Goal: Find specific page/section: Find specific page/section

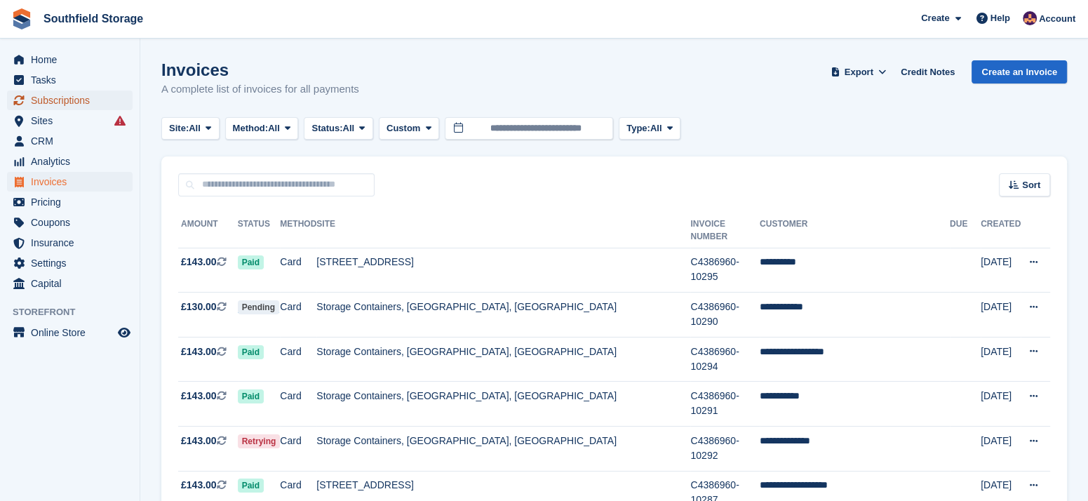
click at [90, 104] on span "Subscriptions" at bounding box center [73, 100] width 84 height 20
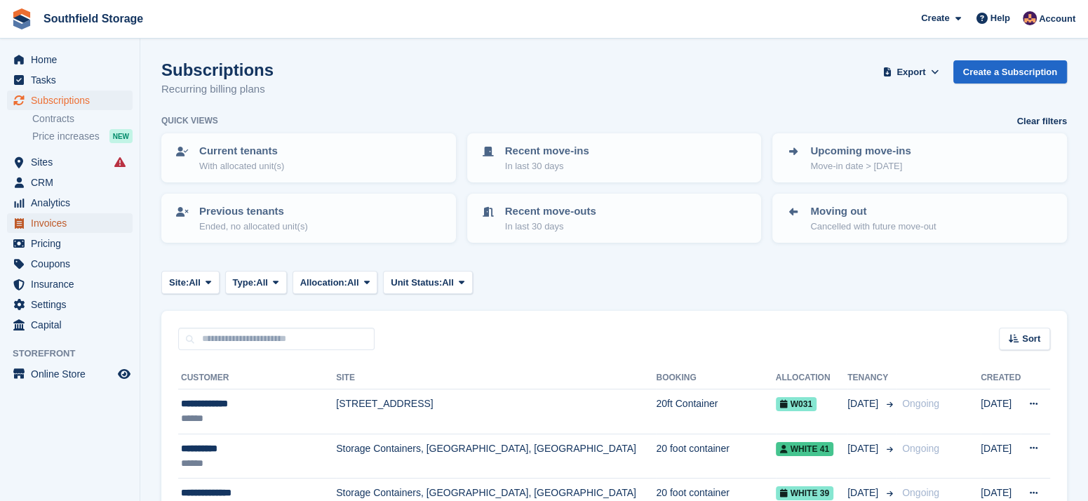
click at [69, 220] on span "Invoices" at bounding box center [73, 223] width 84 height 20
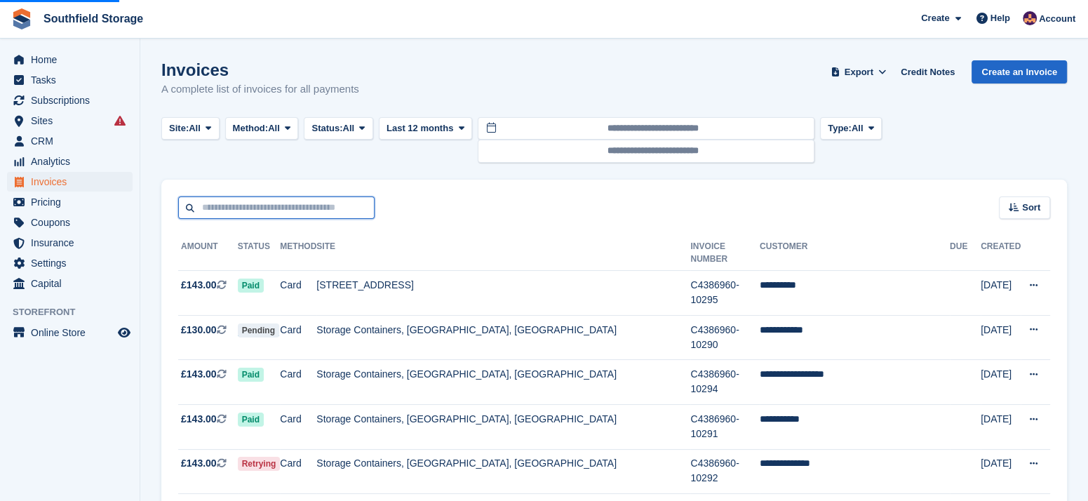
click at [234, 208] on input "text" at bounding box center [276, 207] width 196 height 23
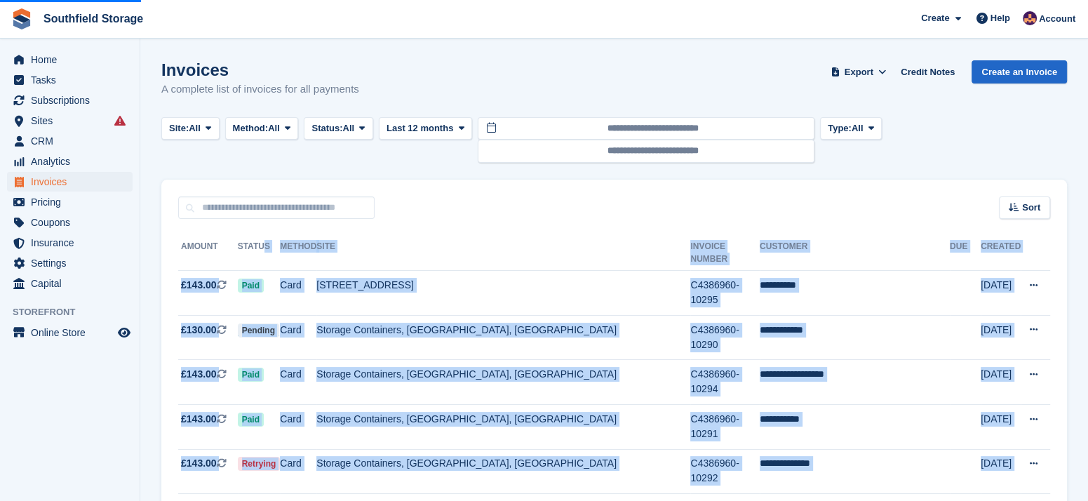
click at [537, 500] on html "Southfield Storage Create Subscription Invoice Contact Deal Discount Page Help …" at bounding box center [544, 250] width 1088 height 501
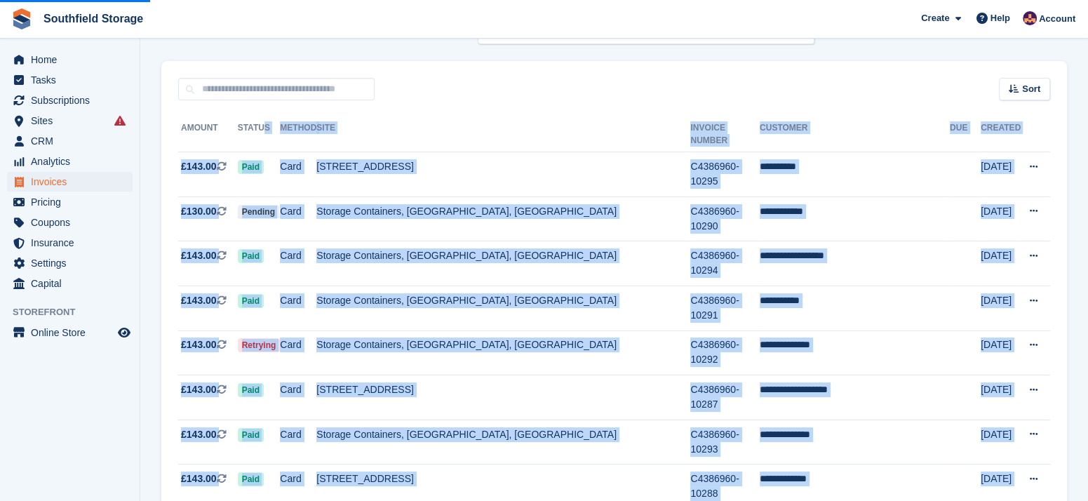
copy table "**********"
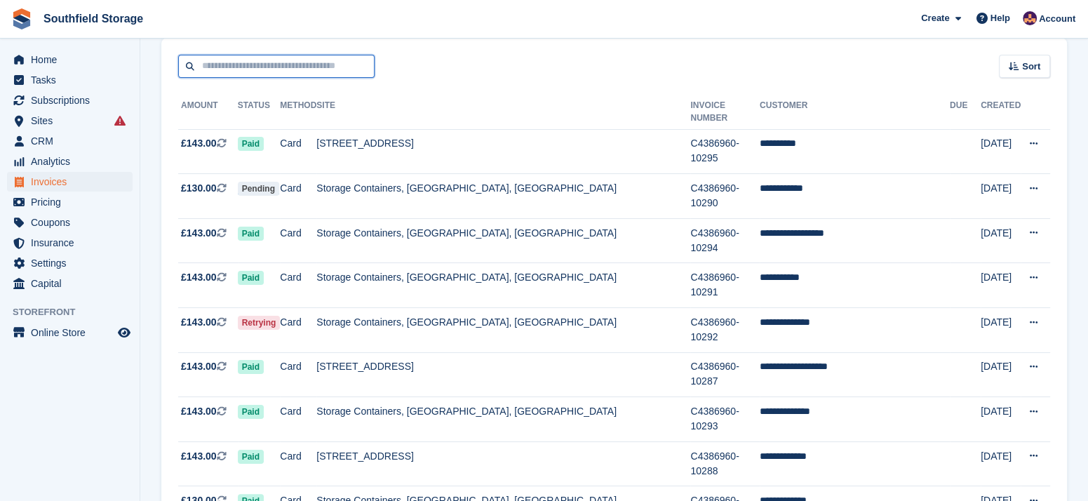
click at [247, 69] on input "text" at bounding box center [276, 66] width 196 height 23
type input "******"
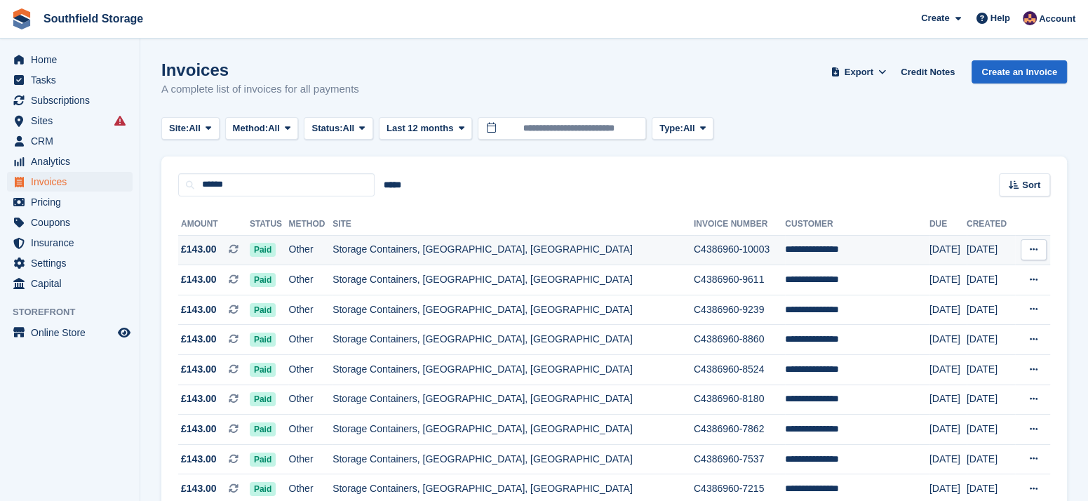
click at [381, 247] on td "Storage Containers, [GEOGRAPHIC_DATA], [GEOGRAPHIC_DATA]" at bounding box center [512, 250] width 361 height 30
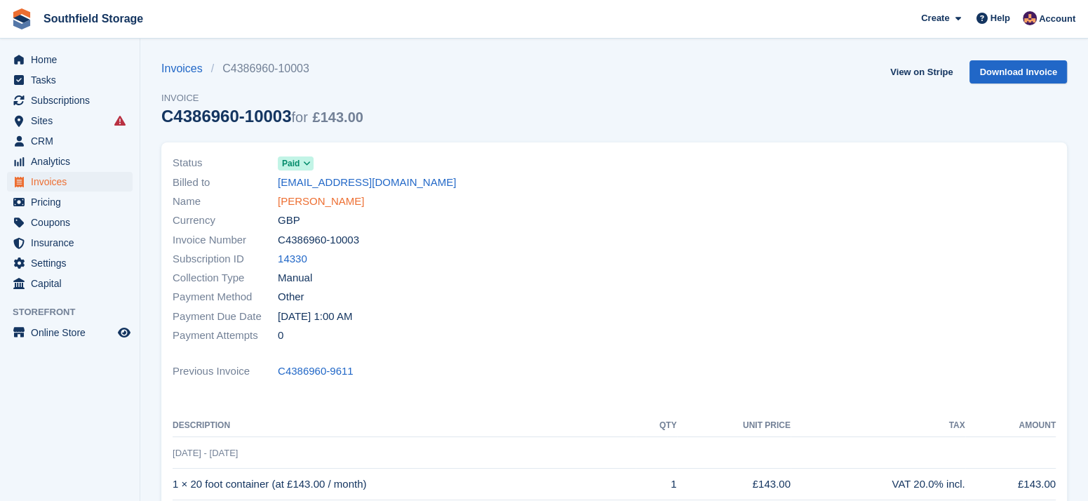
click at [328, 202] on link "[PERSON_NAME]" at bounding box center [321, 202] width 86 height 16
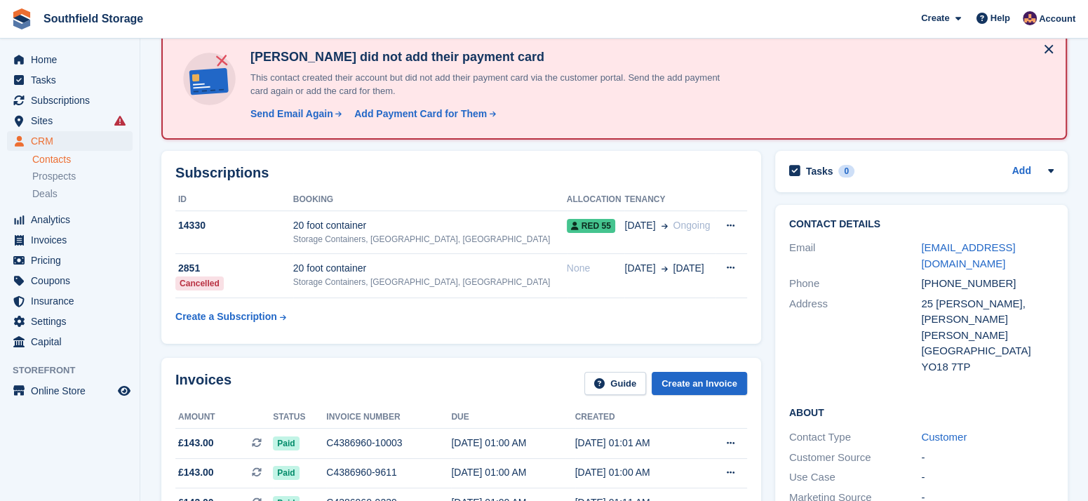
scroll to position [156, 0]
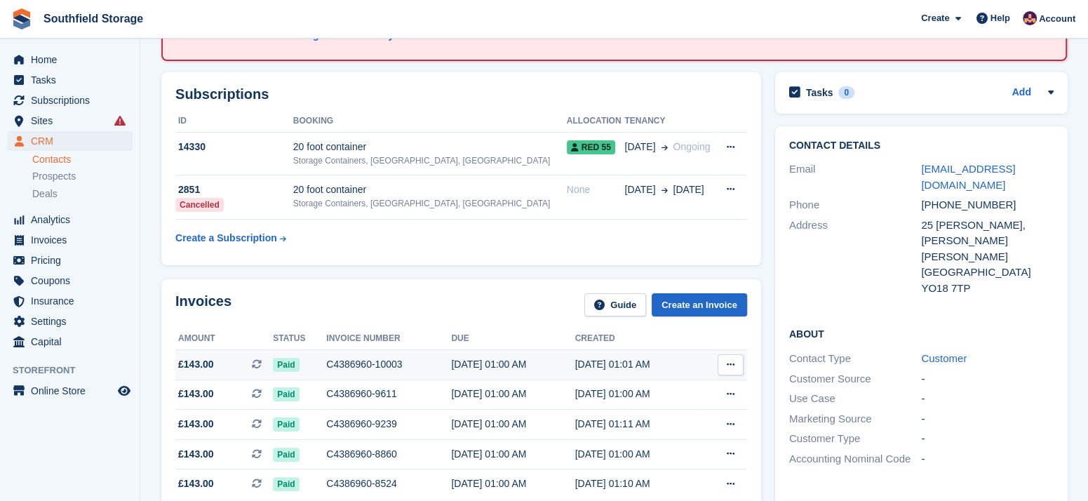
click at [356, 360] on div "C4386960-10003" at bounding box center [388, 364] width 125 height 15
